Goal: Book appointment/travel/reservation

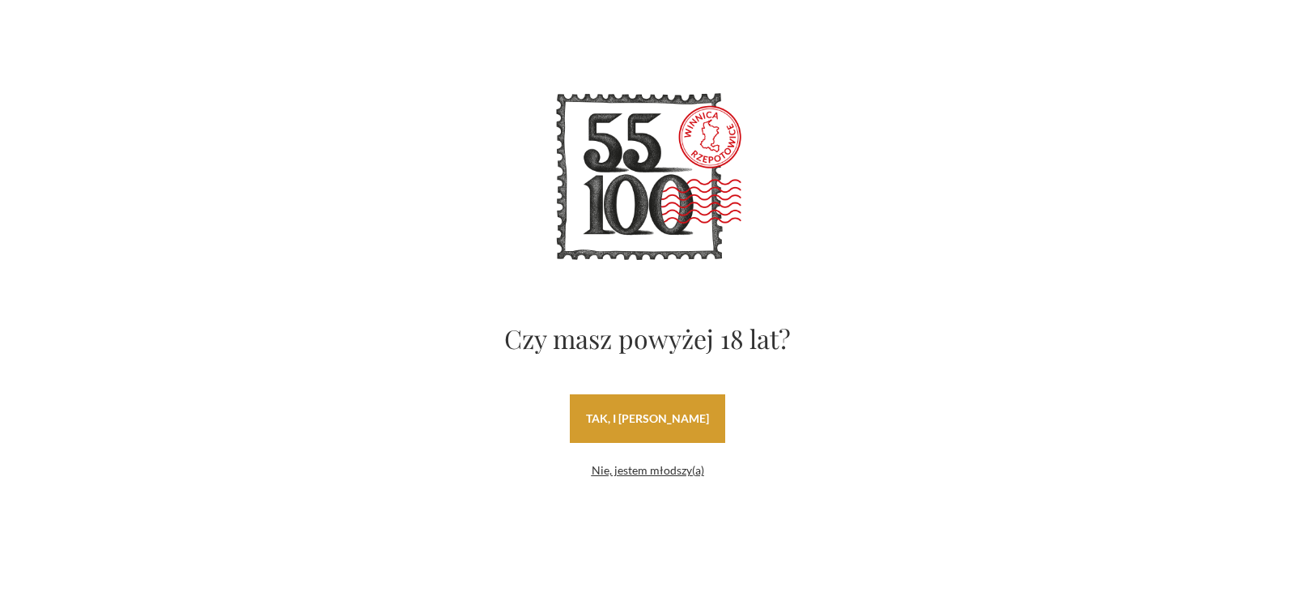
click at [698, 430] on link "tak, i [PERSON_NAME]" at bounding box center [647, 418] width 155 height 49
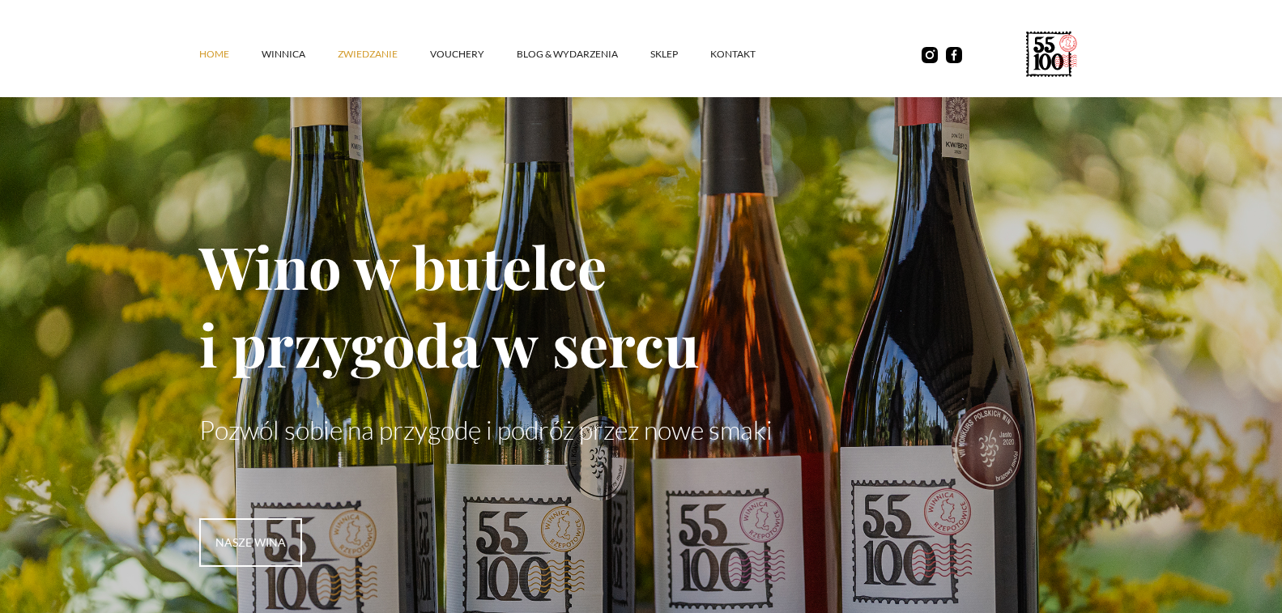
click at [391, 48] on link "ZWIEDZANIE" at bounding box center [384, 54] width 92 height 49
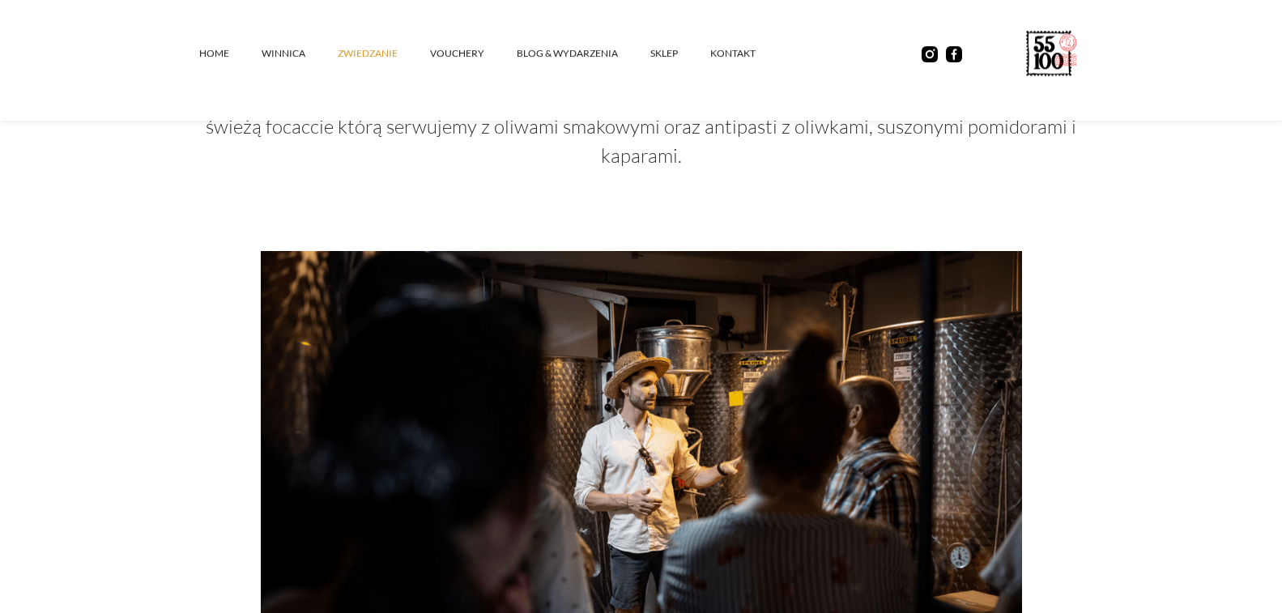
scroll to position [1298, 0]
